Goal: Find specific page/section: Find specific page/section

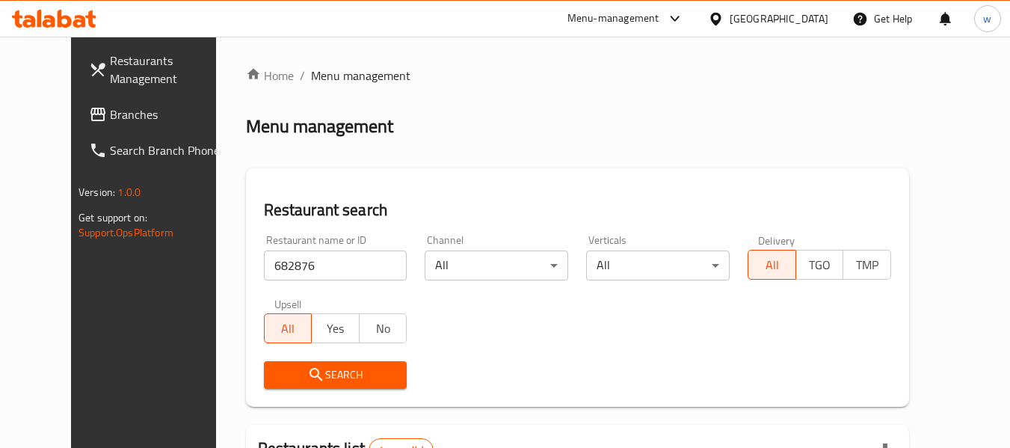
scroll to position [206, 0]
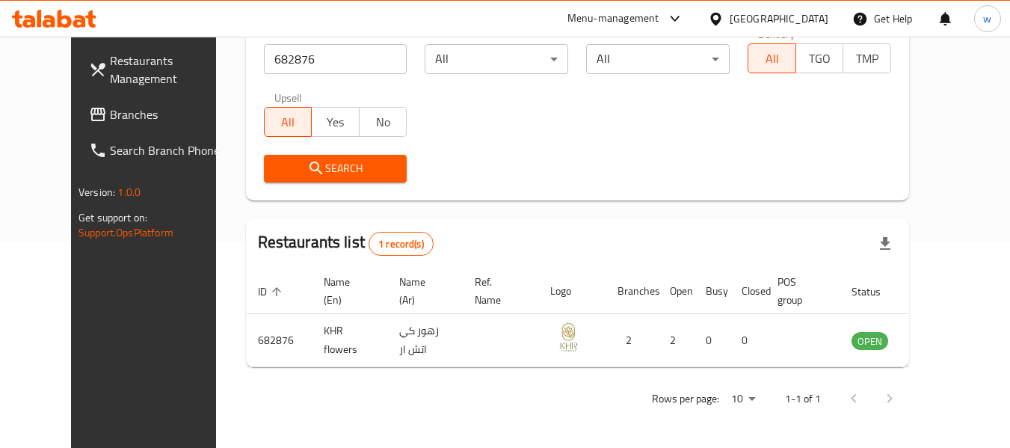
click at [776, 13] on div "[GEOGRAPHIC_DATA]" at bounding box center [778, 18] width 99 height 16
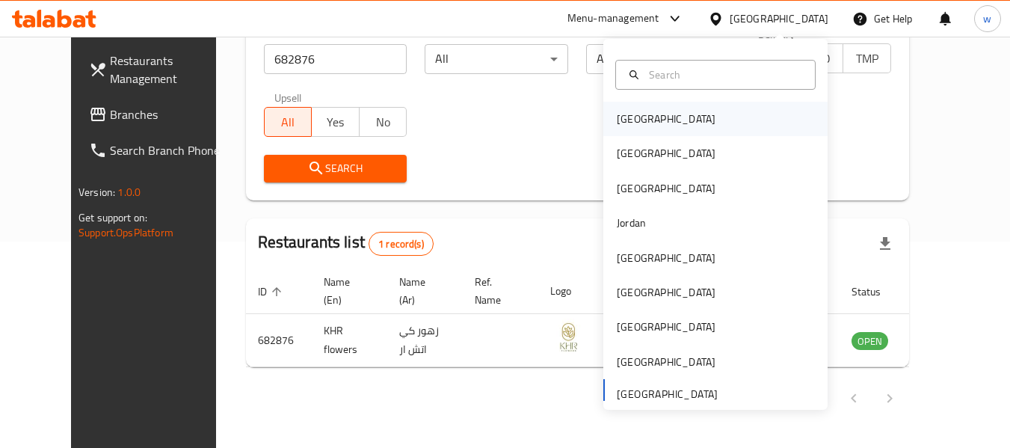
click at [624, 116] on div "[GEOGRAPHIC_DATA]" at bounding box center [666, 119] width 99 height 16
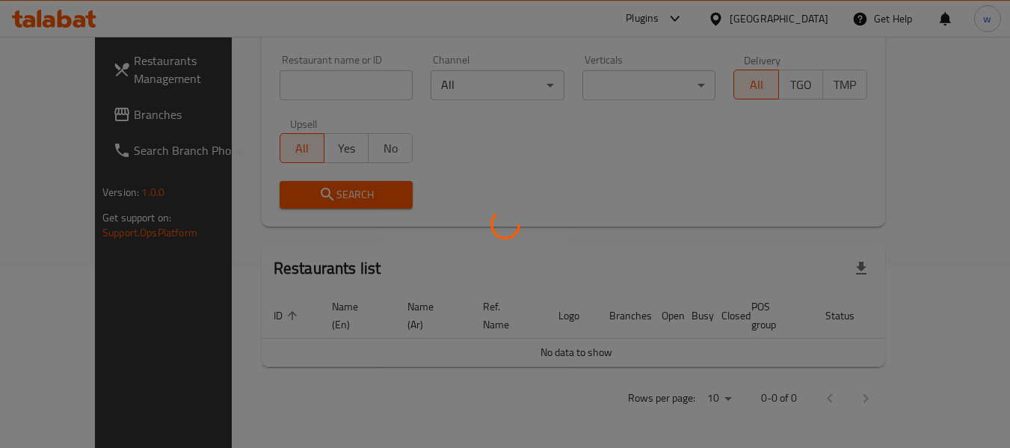
scroll to position [163, 0]
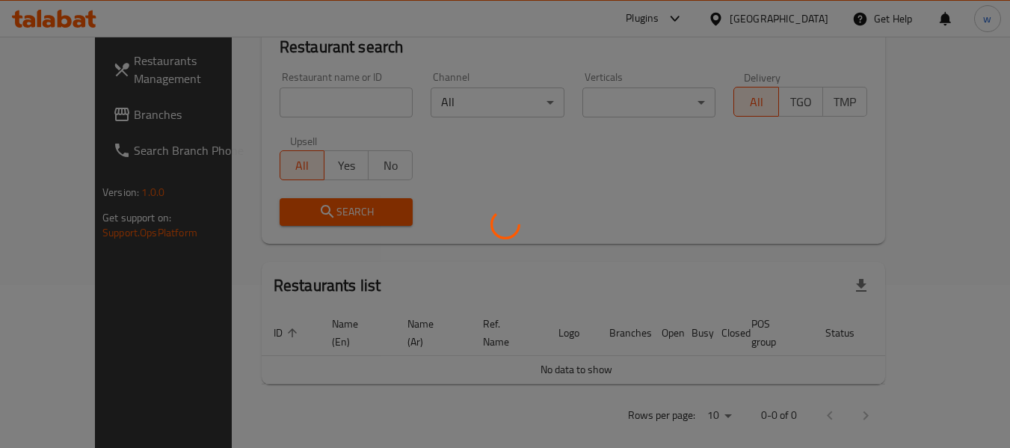
click at [83, 129] on div at bounding box center [505, 224] width 1010 height 448
click at [83, 121] on div at bounding box center [505, 224] width 1010 height 448
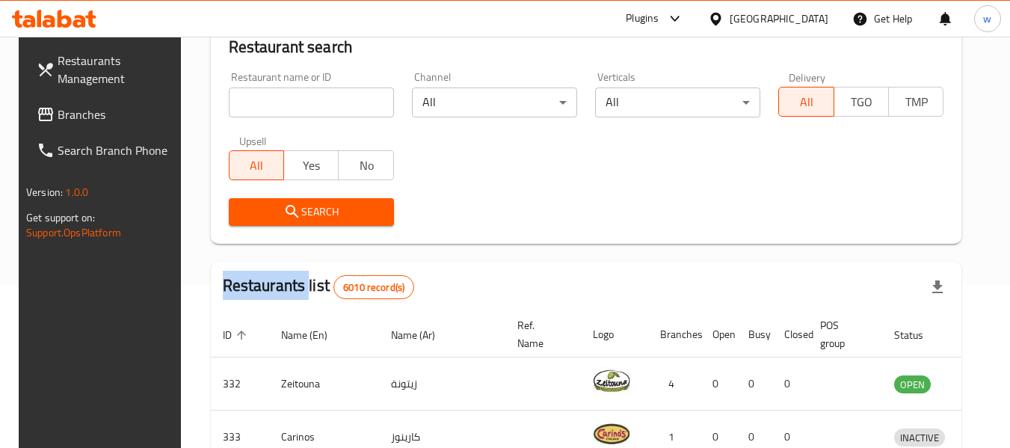
scroll to position [206, 0]
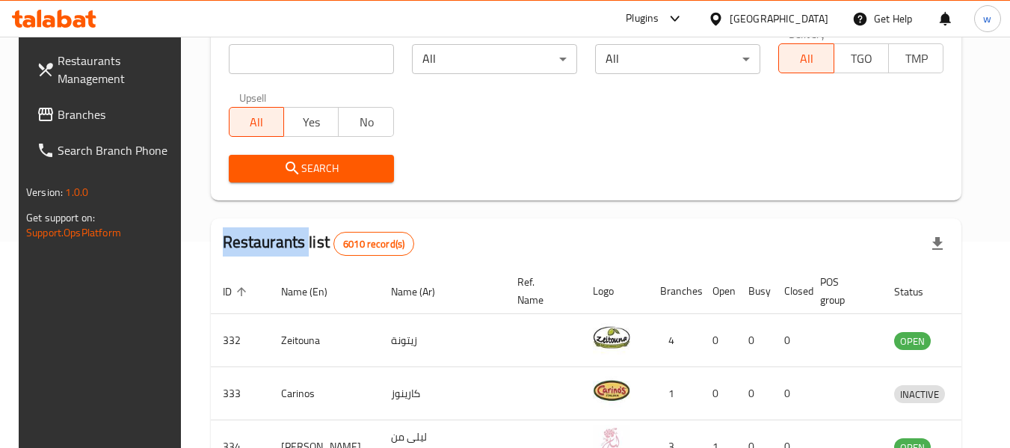
copy h2 "Restaurants"
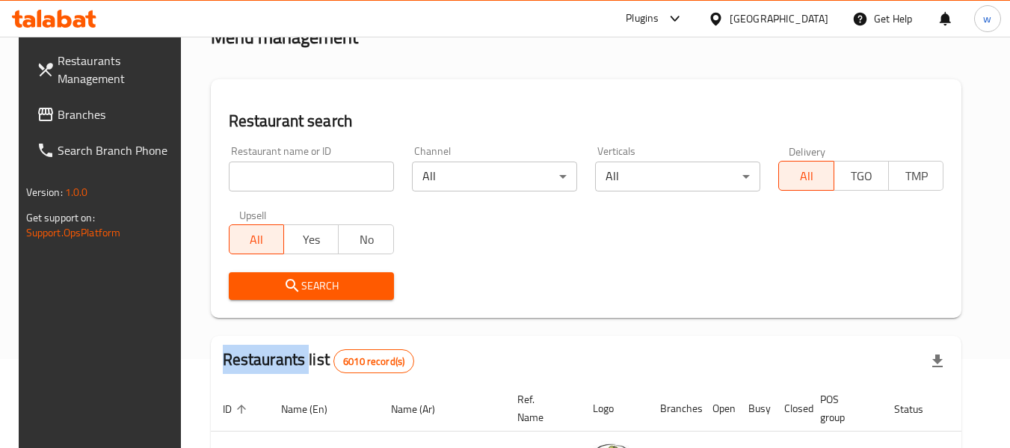
scroll to position [0, 0]
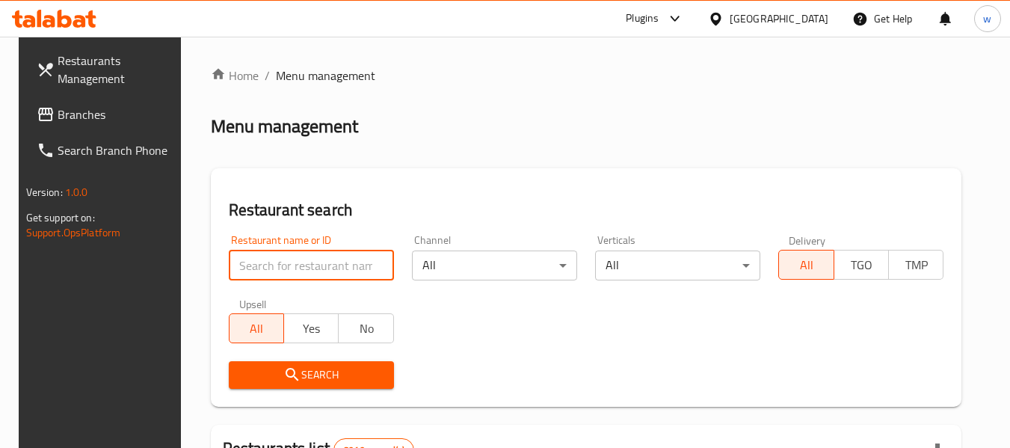
click at [265, 271] on input "search" at bounding box center [311, 265] width 165 height 30
paste input "Restaurants"
type input "Restaurants"
click at [364, 270] on input "Restaurants" at bounding box center [311, 265] width 165 height 30
click at [375, 263] on input "Restaurants" at bounding box center [311, 265] width 165 height 30
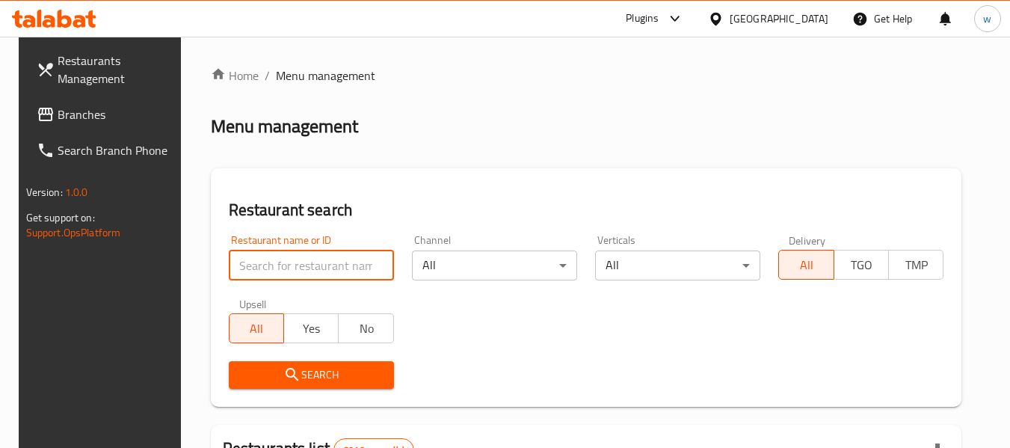
click at [375, 263] on input "search" at bounding box center [311, 265] width 165 height 30
drag, startPoint x: 375, startPoint y: 263, endPoint x: 365, endPoint y: 270, distance: 11.8
click at [375, 263] on input "search" at bounding box center [311, 265] width 165 height 30
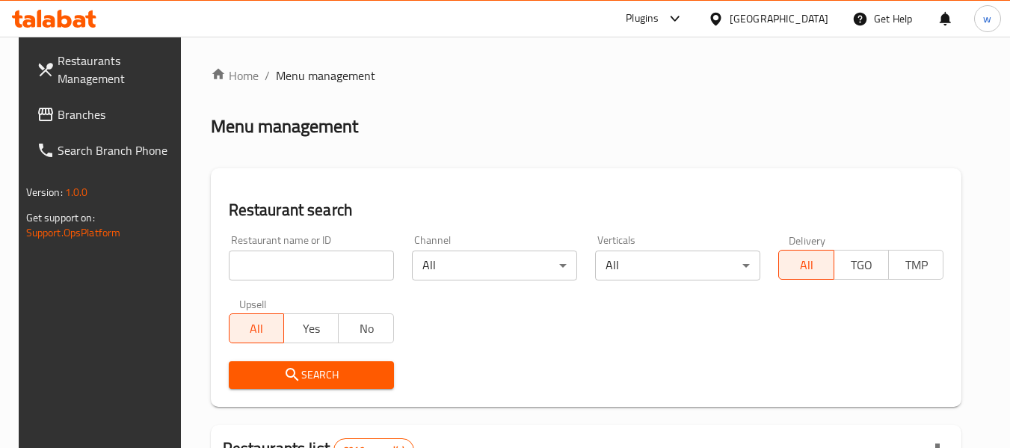
click at [67, 129] on link "Branches" at bounding box center [106, 114] width 163 height 36
